Goal: Complete application form

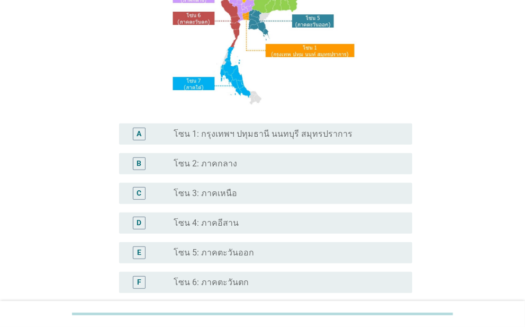
scroll to position [158, 0]
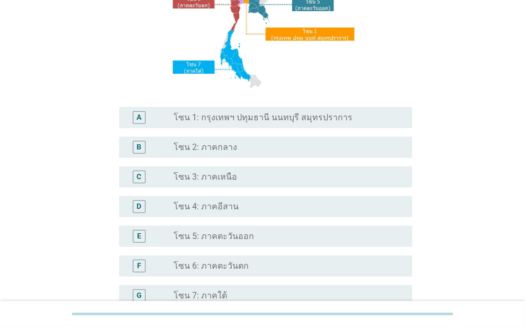
click at [284, 172] on div "radio_button_unchecked โซน 3: ภาคเหนือ" at bounding box center [284, 177] width 221 height 11
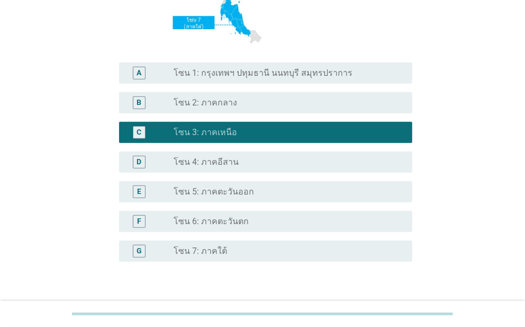
scroll to position [273, 0]
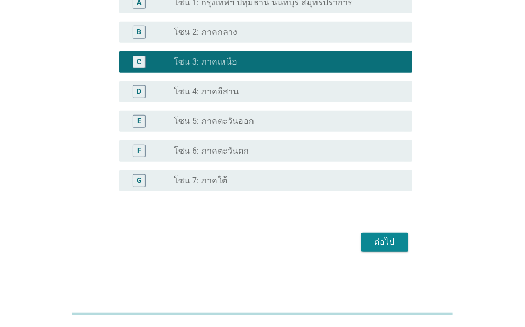
click at [386, 242] on div "ต่อไป" at bounding box center [385, 242] width 30 height 13
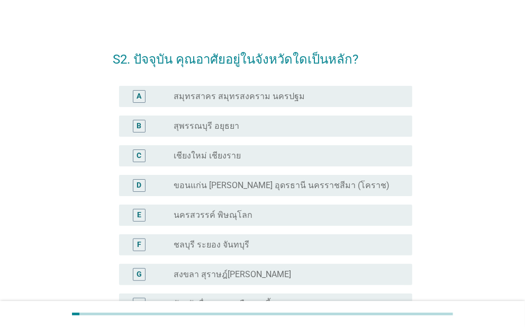
scroll to position [106, 0]
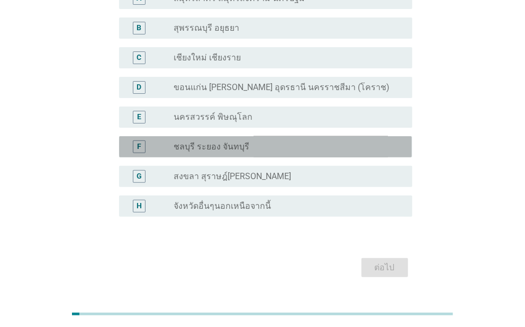
click at [230, 148] on label "ชลบุรี ระยอง จันทบุรี" at bounding box center [212, 146] width 76 height 11
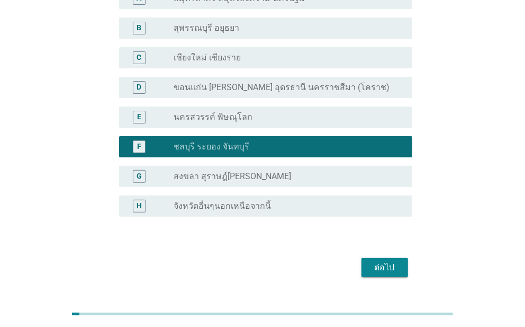
click at [372, 265] on div "ต่อไป" at bounding box center [385, 267] width 30 height 13
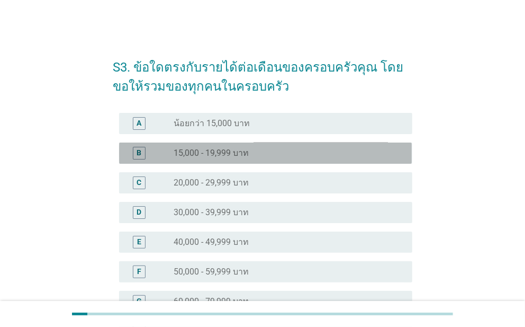
click at [248, 155] on label "15,000 - 19,999 บาท" at bounding box center [211, 153] width 75 height 11
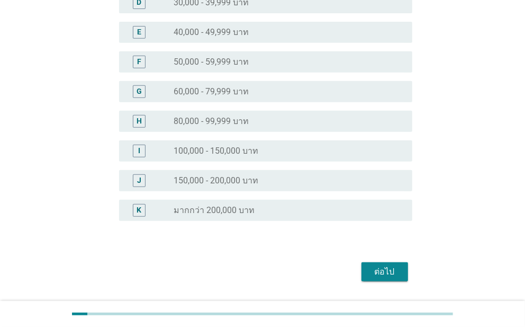
scroll to position [239, 0]
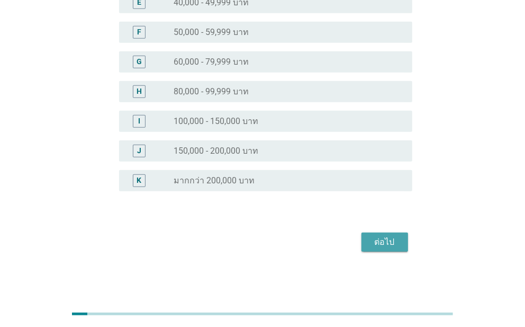
click at [385, 238] on div "ต่อไป" at bounding box center [385, 242] width 30 height 13
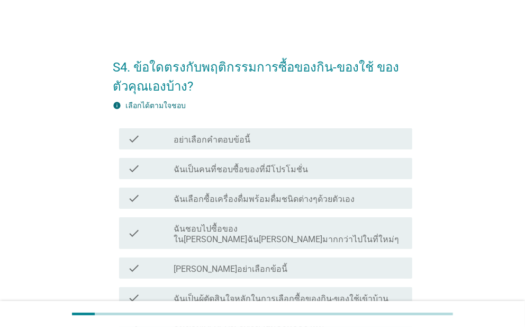
click at [270, 137] on div "check_box_outline_blank อย่าเลือกคำตอบข้อนี้" at bounding box center [289, 138] width 230 height 13
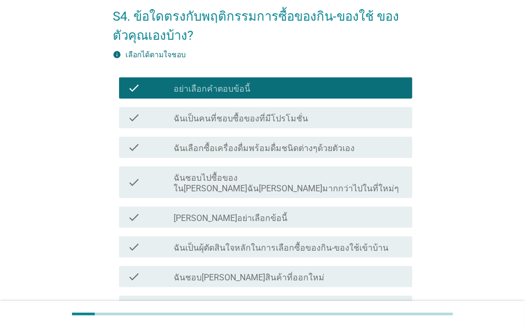
scroll to position [53, 0]
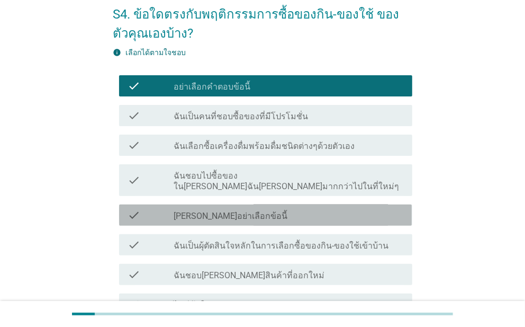
click at [290, 211] on div "check check_box_outline_blank [PERSON_NAME]อย่าเลือกข้อนี้" at bounding box center [265, 214] width 293 height 21
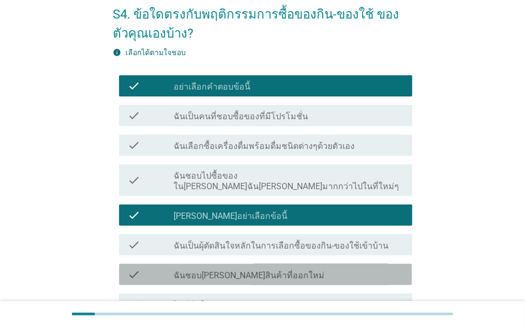
click at [277, 268] on div "check_box_outline_blank ฉันชอบ[PERSON_NAME]สินค้าที่ออกใหม่" at bounding box center [289, 274] width 230 height 13
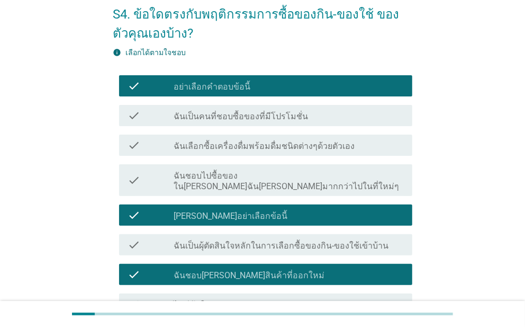
scroll to position [153, 0]
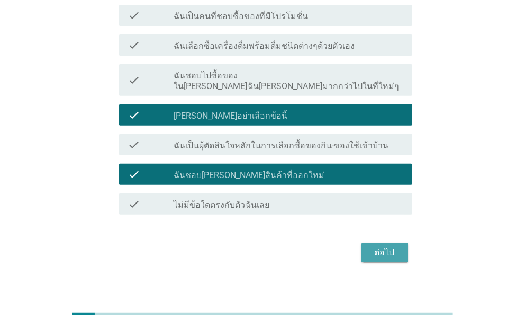
click at [385, 246] on div "ต่อไป" at bounding box center [385, 252] width 30 height 13
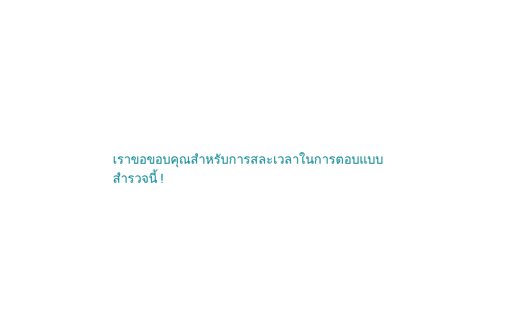
scroll to position [0, 0]
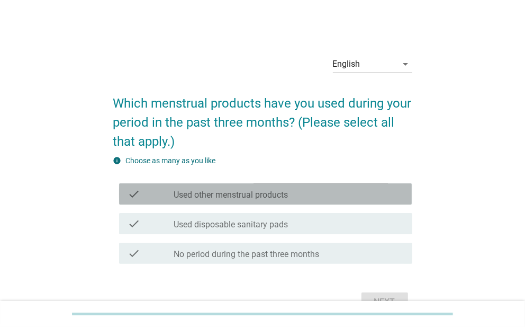
click at [284, 195] on label "Used other menstrual products" at bounding box center [231, 195] width 114 height 11
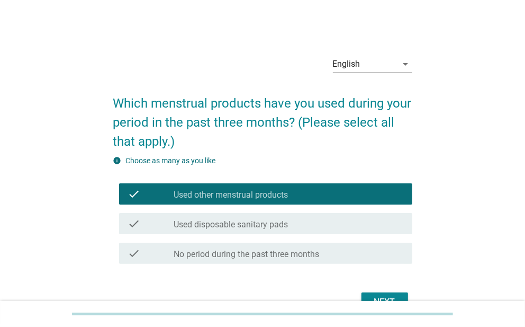
click at [381, 61] on div "English" at bounding box center [365, 64] width 65 height 17
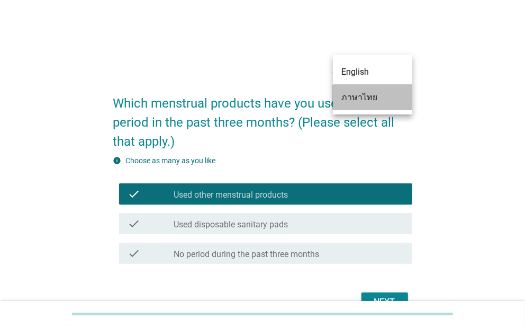
click at [369, 105] on div "ภาษาไทย" at bounding box center [373, 97] width 63 height 25
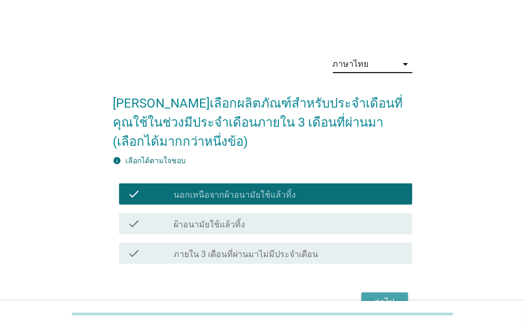
click at [387, 296] on div "ต่อไป" at bounding box center [385, 302] width 30 height 13
